Goal: Task Accomplishment & Management: Manage account settings

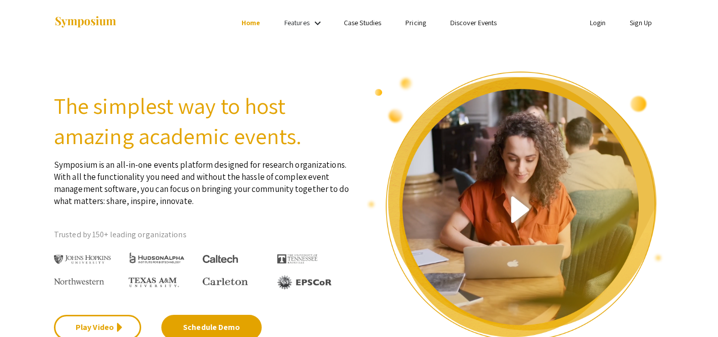
click at [599, 20] on link "Login" at bounding box center [598, 22] width 16 height 9
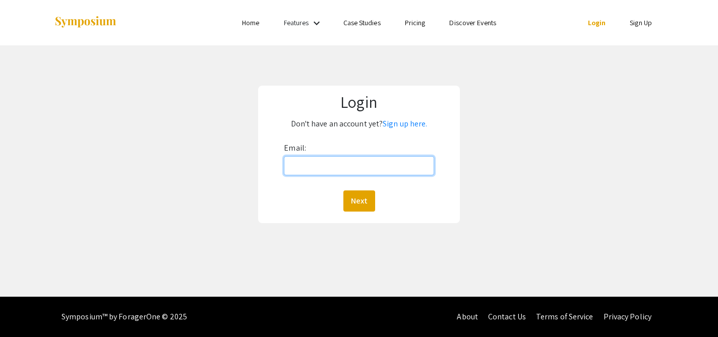
click at [350, 163] on input "Email:" at bounding box center [359, 165] width 150 height 19
paste input "[EMAIL_ADDRESS][PERSON_NAME][DOMAIN_NAME]"
type input "[EMAIL_ADDRESS][PERSON_NAME][DOMAIN_NAME]"
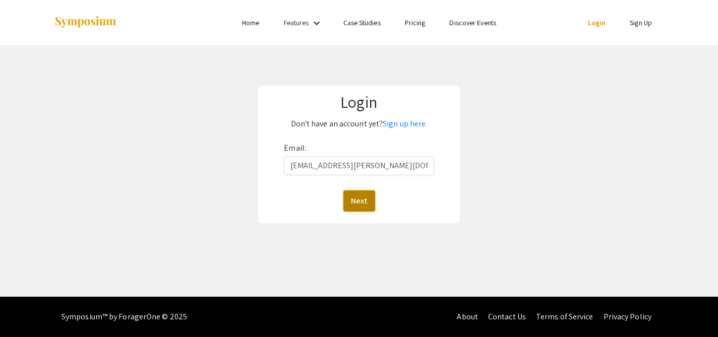
click at [354, 199] on button "Next" at bounding box center [359, 201] width 32 height 21
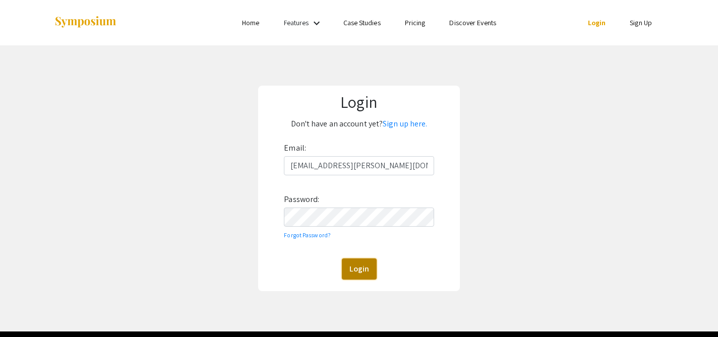
click at [359, 267] on button "Login" at bounding box center [359, 269] width 35 height 21
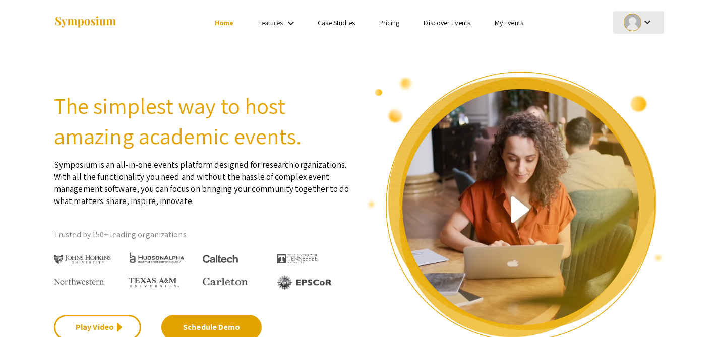
click at [646, 17] on mat-icon "keyboard_arrow_down" at bounding box center [648, 22] width 12 height 12
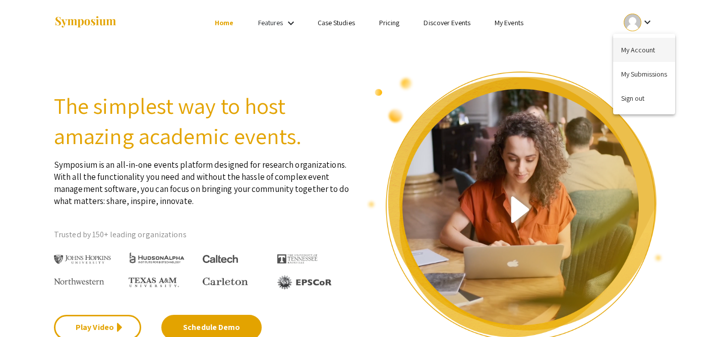
click at [637, 42] on button "My Account" at bounding box center [644, 50] width 62 height 24
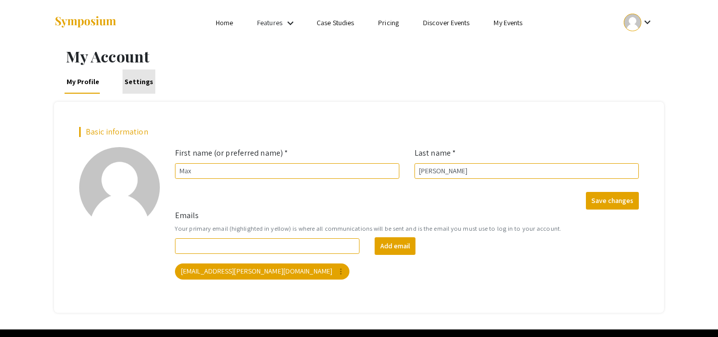
click at [138, 77] on link "Settings" at bounding box center [139, 82] width 33 height 24
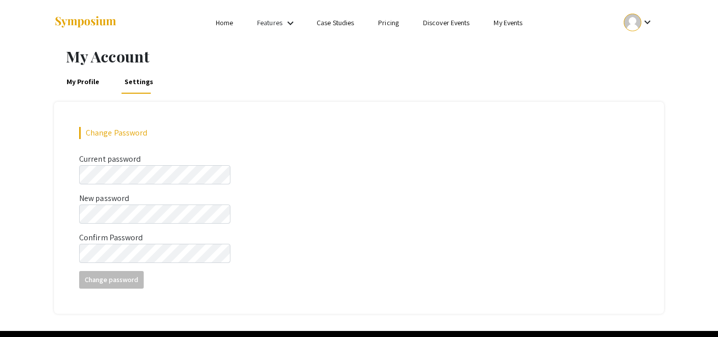
scroll to position [34, 0]
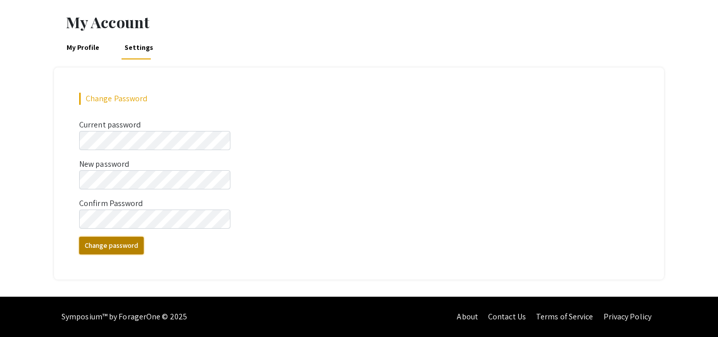
click at [122, 243] on button "Change password" at bounding box center [111, 246] width 65 height 18
